Goal: Transaction & Acquisition: Download file/media

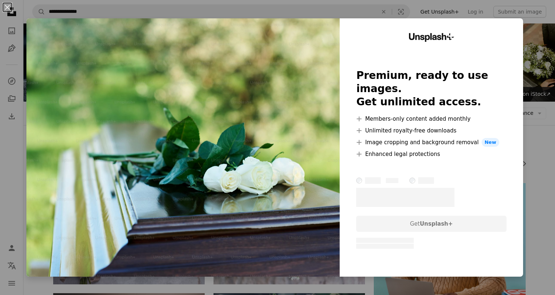
scroll to position [627, 0]
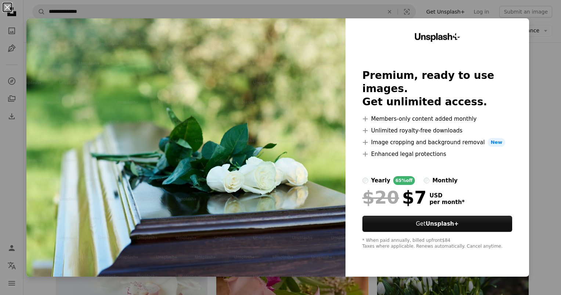
click at [6, 7] on button "An X shape" at bounding box center [7, 7] width 9 height 9
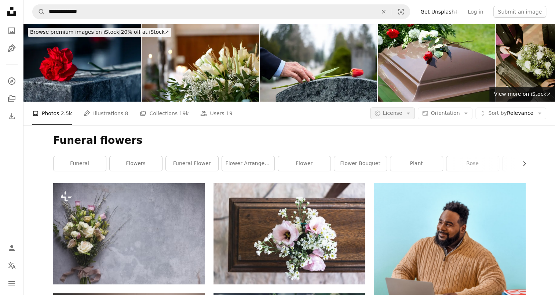
click at [410, 113] on icon "button" at bounding box center [408, 114] width 3 height 2
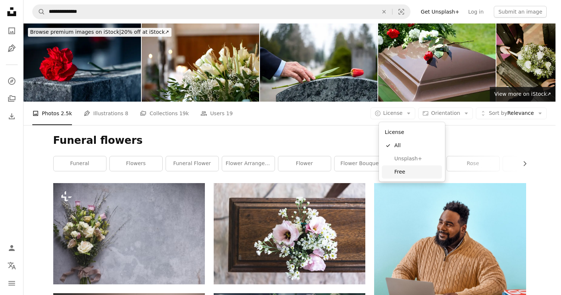
click at [401, 171] on span "Free" at bounding box center [416, 171] width 45 height 7
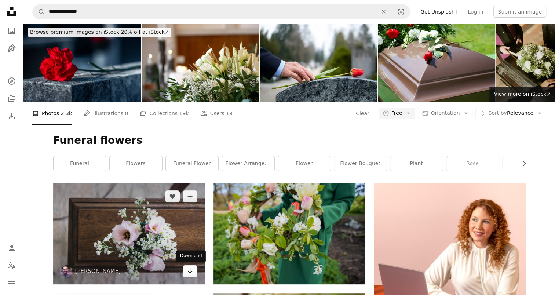
click at [190, 272] on icon "Download" at bounding box center [190, 270] width 5 height 5
